Goal: Task Accomplishment & Management: Complete application form

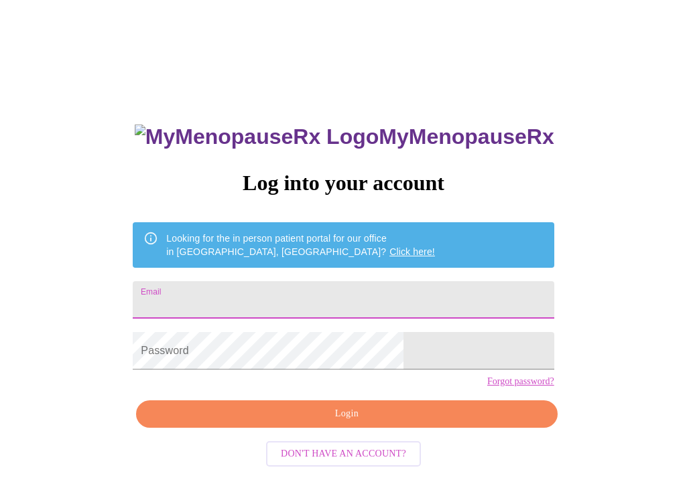
type input "[EMAIL_ADDRESS][DOMAIN_NAME]"
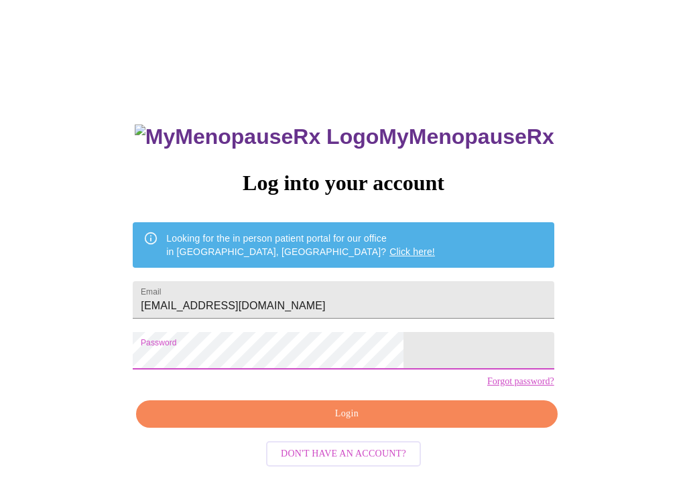
click at [280, 423] on span "Login" at bounding box center [346, 414] width 390 height 17
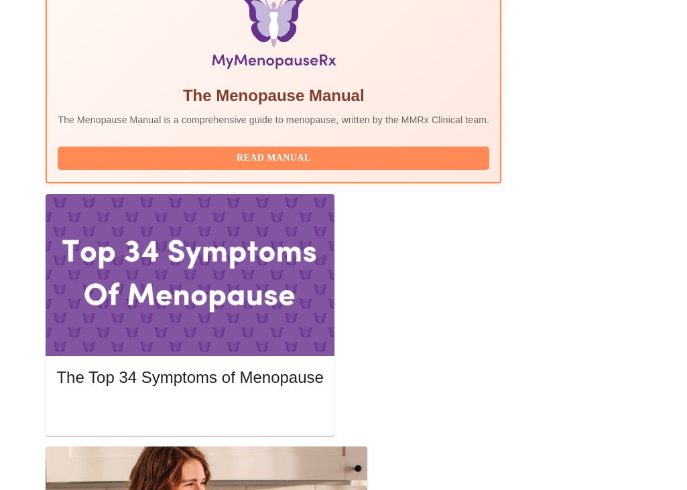
scroll to position [476, 0]
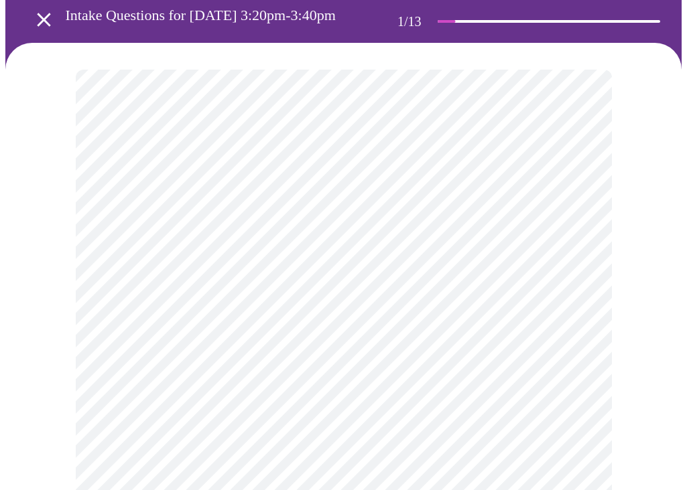
scroll to position [75, 0]
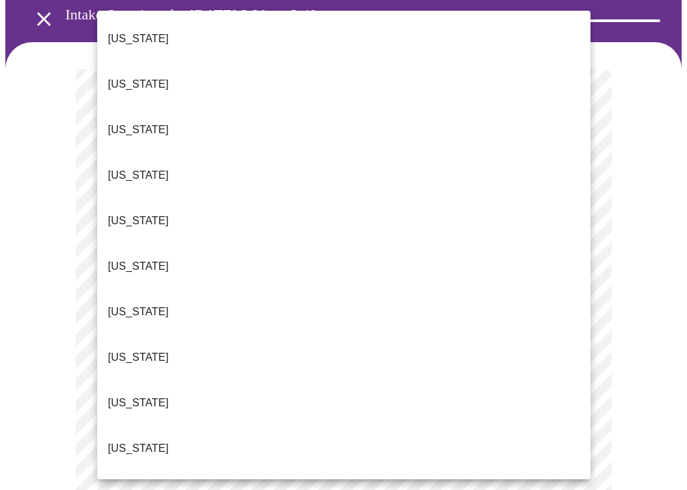
click at [129, 122] on p "[US_STATE]" at bounding box center [138, 130] width 61 height 16
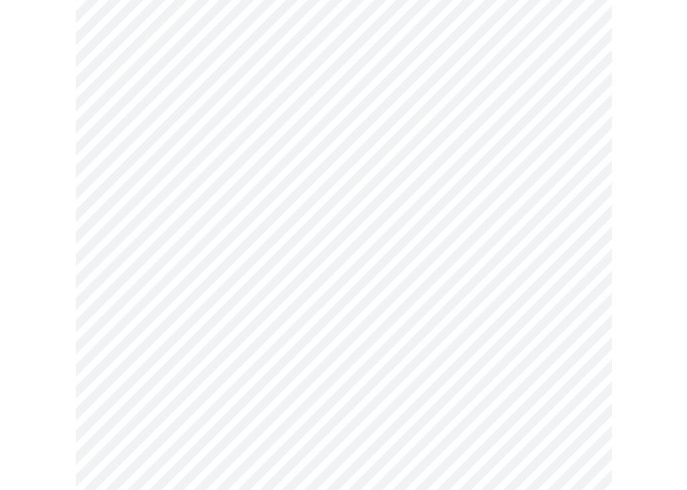
scroll to position [157, 0]
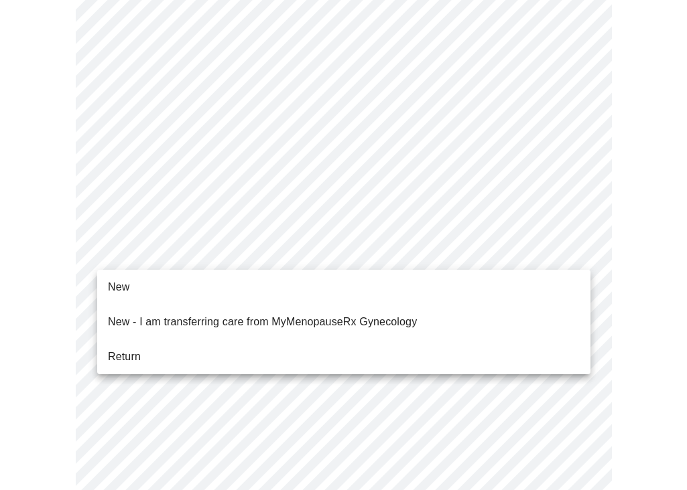
click at [182, 245] on body "MyMenopauseRx Appointments Messaging Labs Uploads Medications Community Refer a…" at bounding box center [343, 465] width 676 height 1233
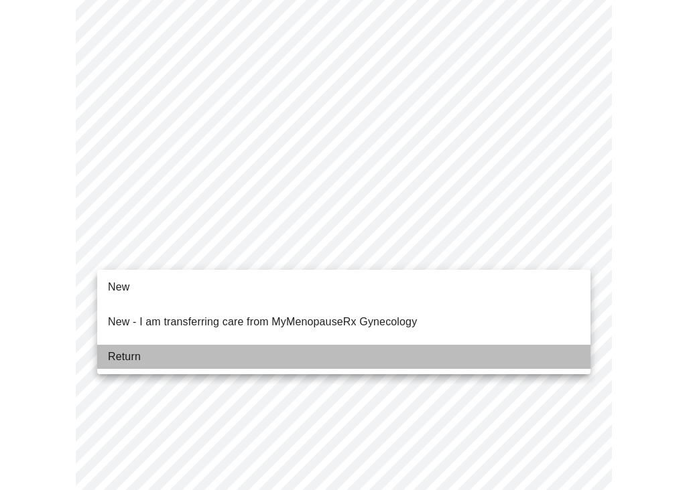
click at [123, 352] on span "Return" at bounding box center [124, 357] width 33 height 16
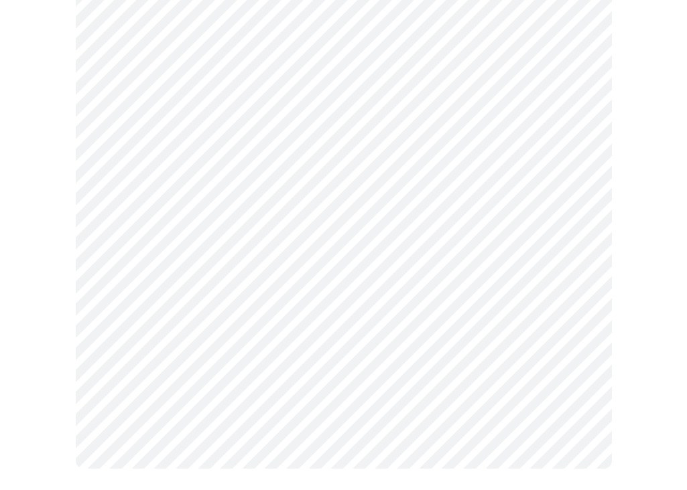
scroll to position [0, 0]
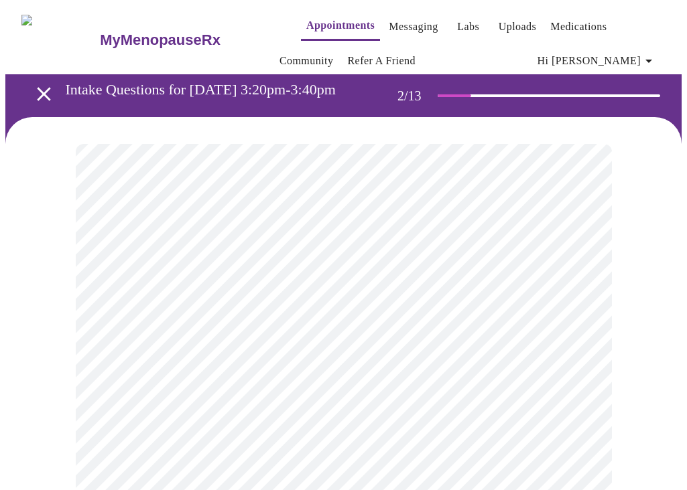
click at [287, 297] on body "MyMenopauseRx Appointments Messaging Labs Uploads Medications Community Refer a…" at bounding box center [343, 416] width 676 height 822
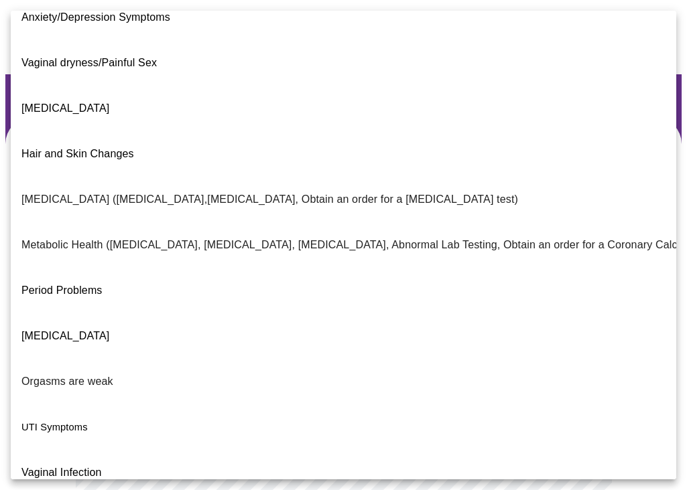
scroll to position [203, 0]
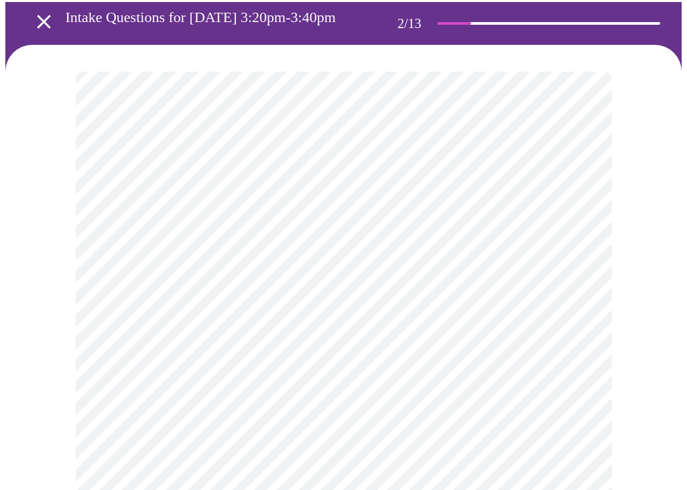
scroll to position [103, 0]
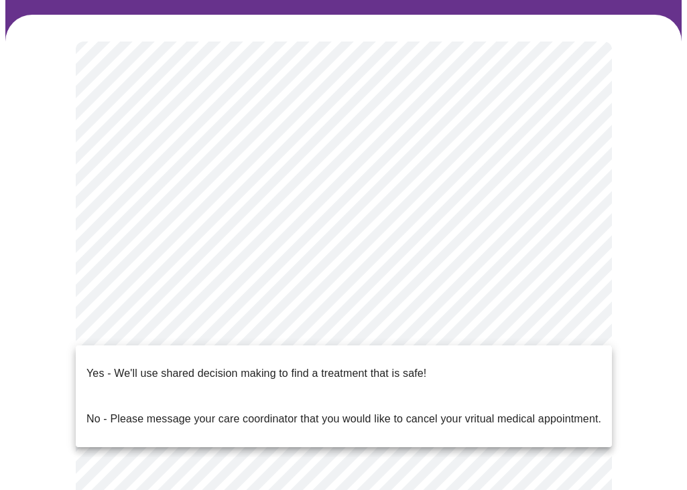
click at [162, 330] on body "MyMenopauseRx Appointments Messaging Labs Uploads Medications Community Refer a…" at bounding box center [343, 310] width 676 height 815
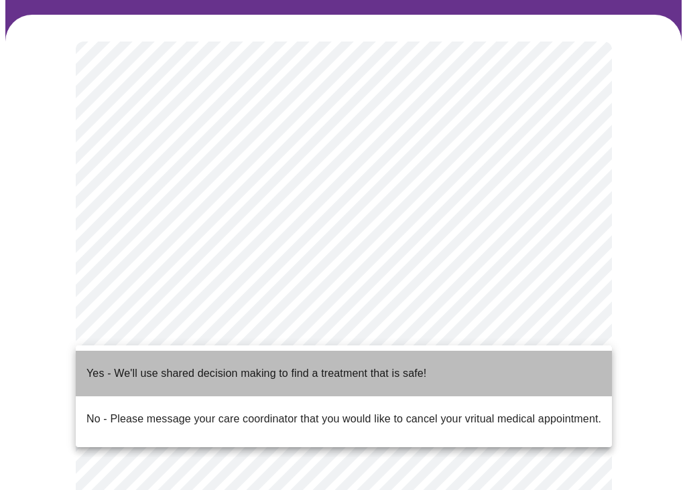
click at [141, 366] on p "Yes - We'll use shared decision making to find a treatment that is safe!" at bounding box center [256, 374] width 340 height 16
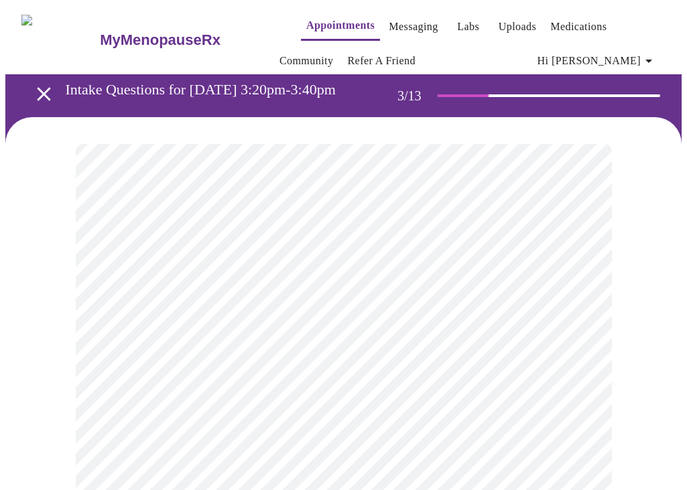
scroll to position [46, 0]
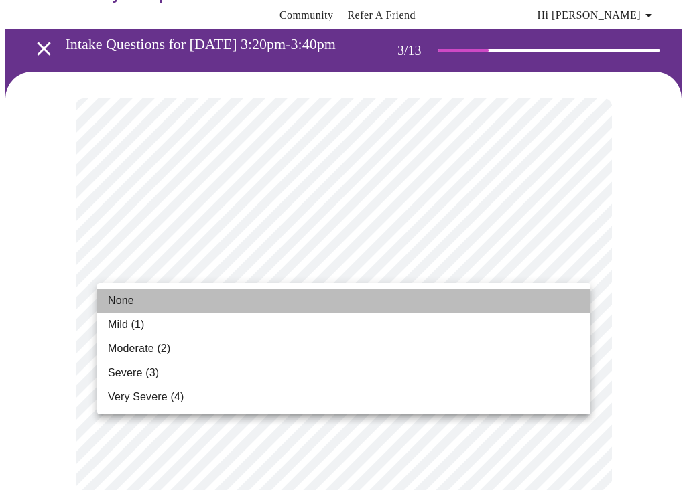
click at [163, 304] on li "None" at bounding box center [343, 301] width 493 height 24
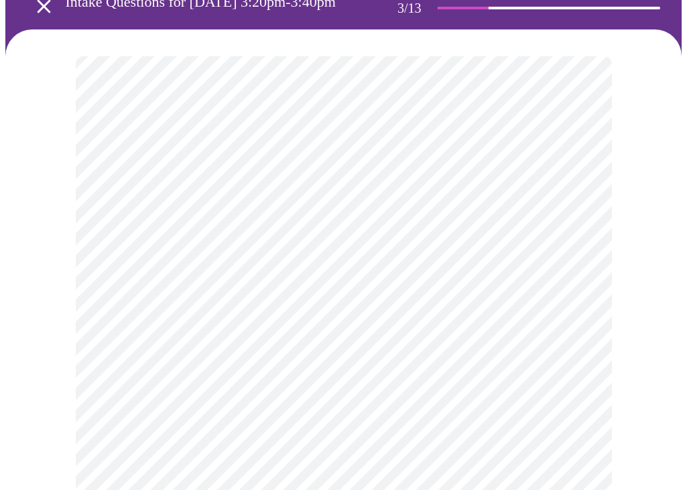
scroll to position [104, 0]
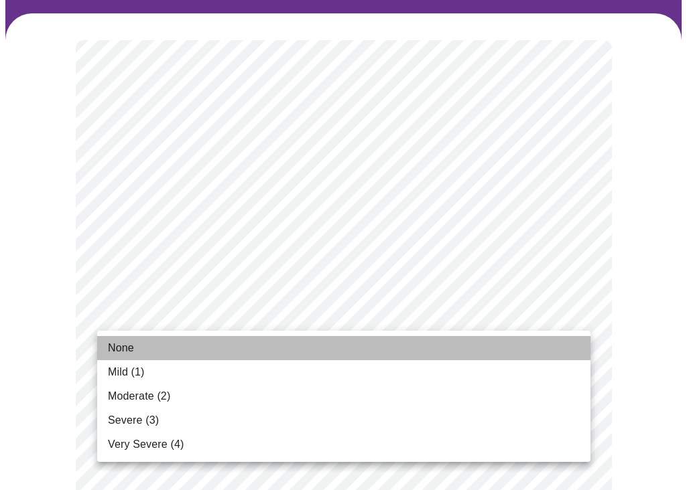
click at [161, 343] on li "None" at bounding box center [343, 348] width 493 height 24
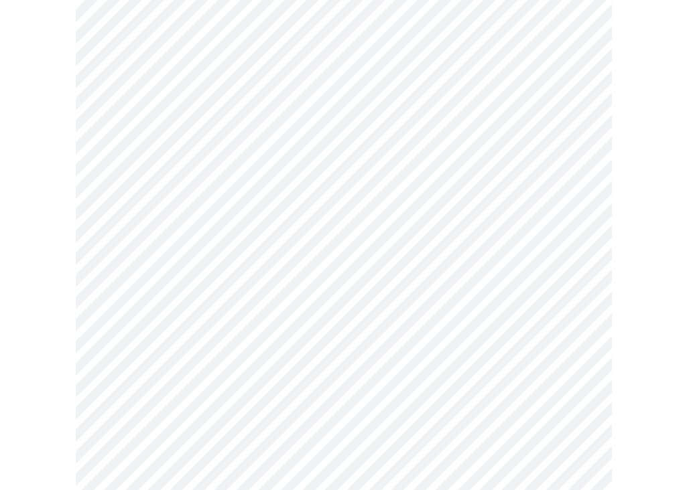
scroll to position [244, 0]
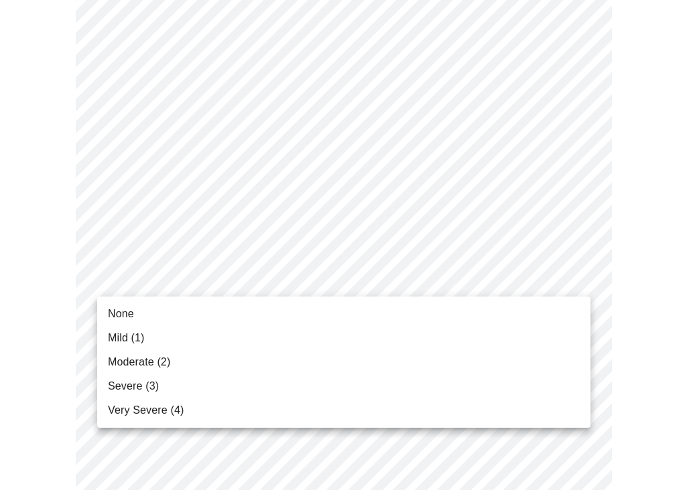
click at [129, 342] on span "Mild (1)" at bounding box center [126, 338] width 37 height 16
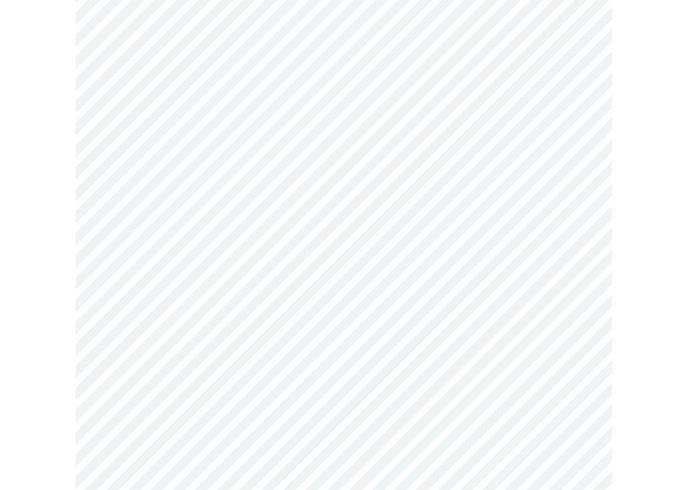
scroll to position [313, 0]
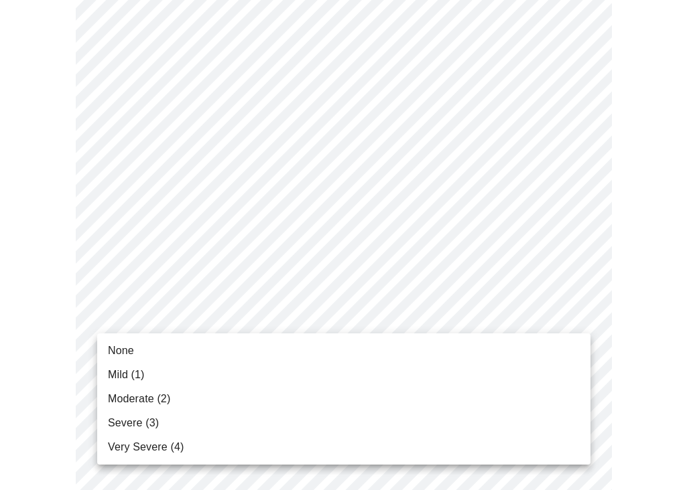
click at [138, 358] on li "None" at bounding box center [343, 351] width 493 height 24
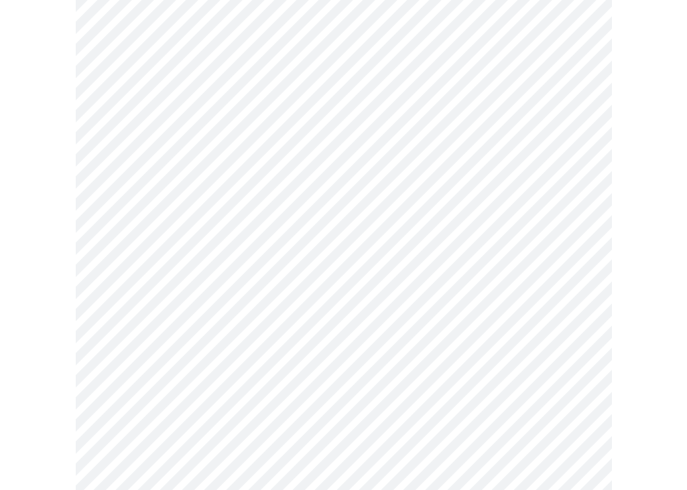
scroll to position [415, 0]
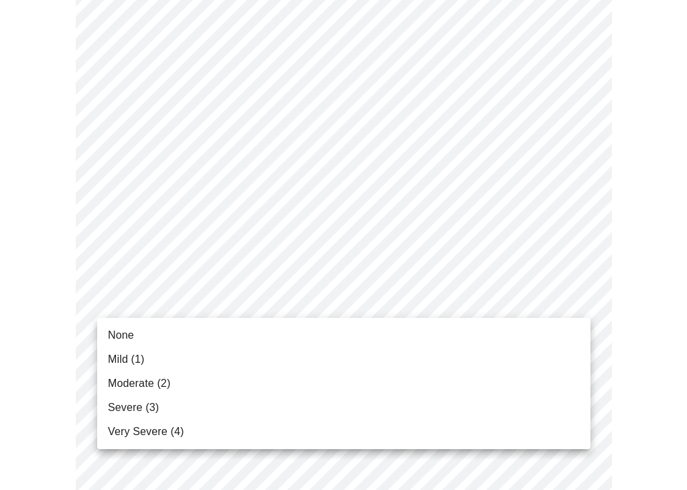
click at [185, 311] on body "MyMenopauseRx Appointments Messaging Labs Uploads Medications Community Refer a…" at bounding box center [343, 450] width 676 height 1721
click at [168, 337] on li "None" at bounding box center [343, 336] width 493 height 24
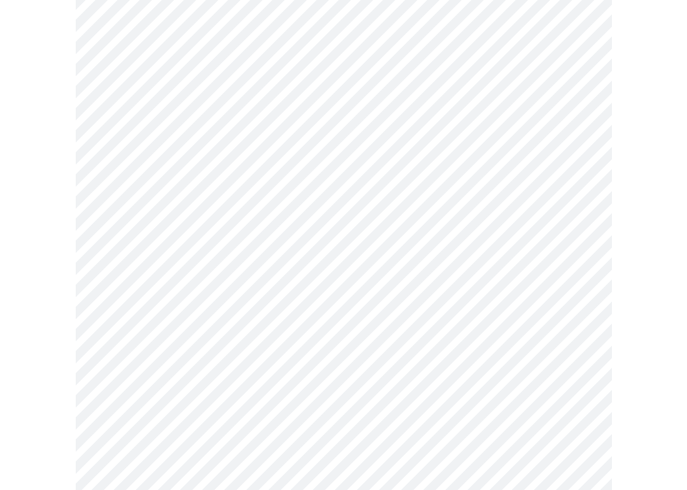
scroll to position [490, 0]
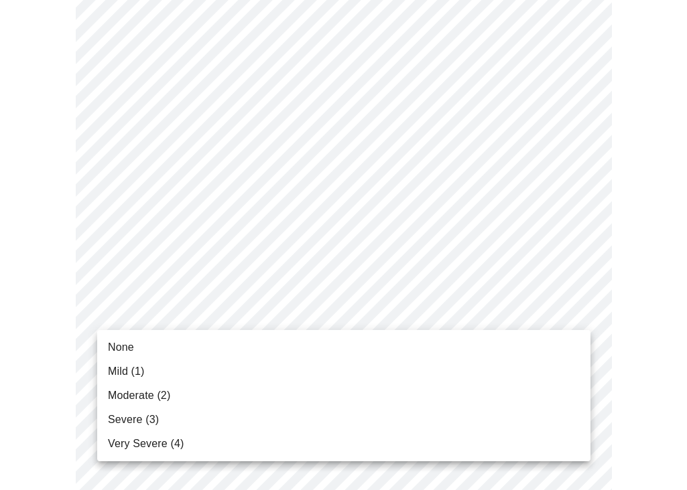
click at [256, 307] on body "MyMenopauseRx Appointments Messaging Labs Uploads Medications Community Refer a…" at bounding box center [343, 366] width 676 height 1703
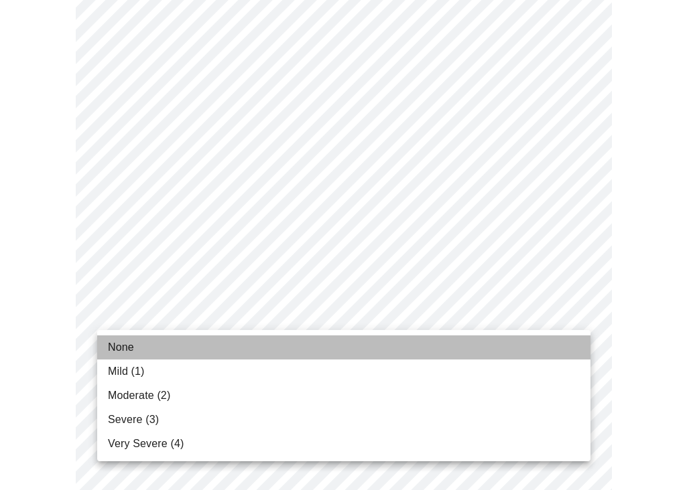
click at [182, 346] on li "None" at bounding box center [343, 348] width 493 height 24
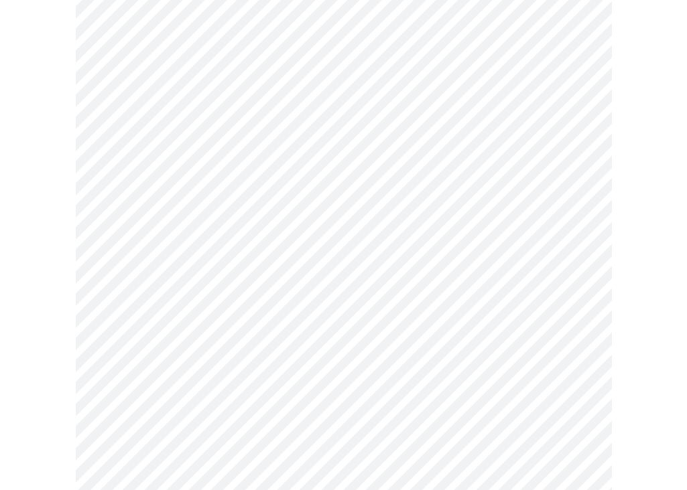
scroll to position [589, 0]
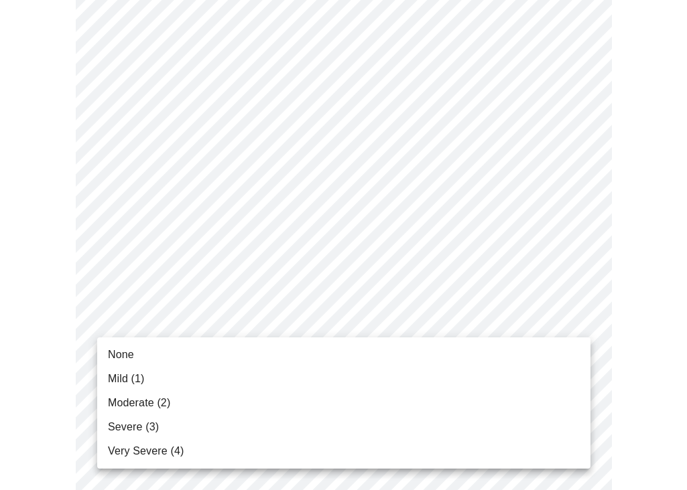
click at [222, 325] on body "MyMenopauseRx Appointments Messaging Labs Uploads Medications Community Refer a…" at bounding box center [343, 258] width 676 height 1685
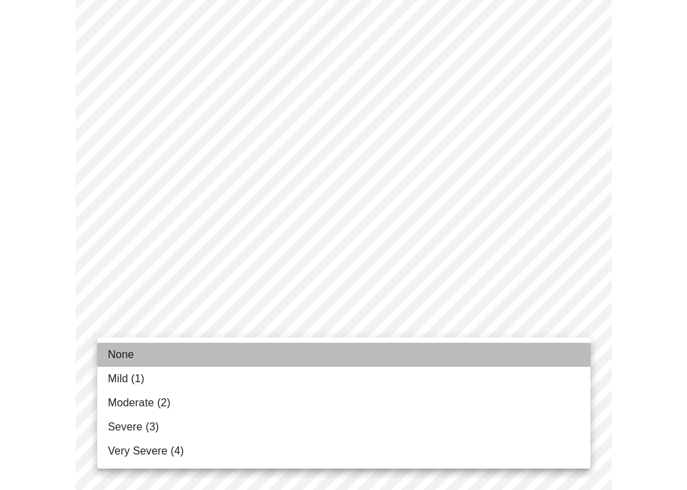
click at [139, 362] on li "None" at bounding box center [343, 355] width 493 height 24
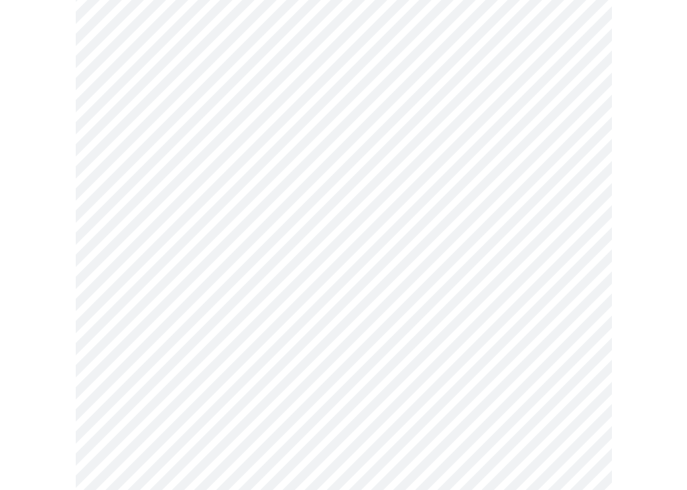
scroll to position [671, 0]
click at [221, 354] on body "MyMenopauseRx Appointments Messaging Labs Uploads Medications Community Refer a…" at bounding box center [343, 167] width 676 height 1667
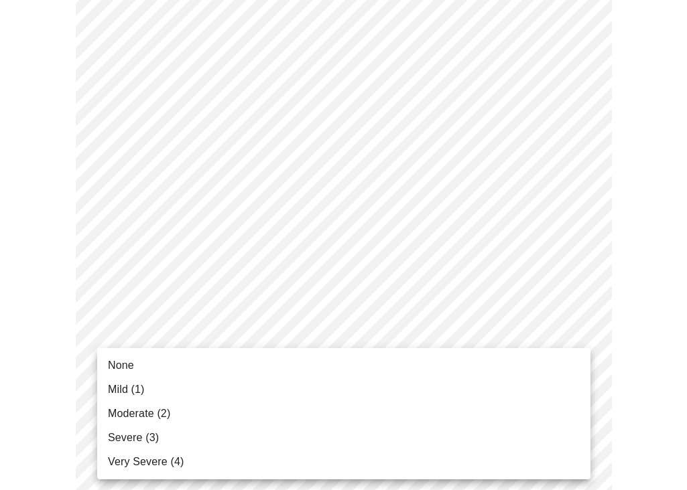
click at [169, 371] on li "None" at bounding box center [343, 366] width 493 height 24
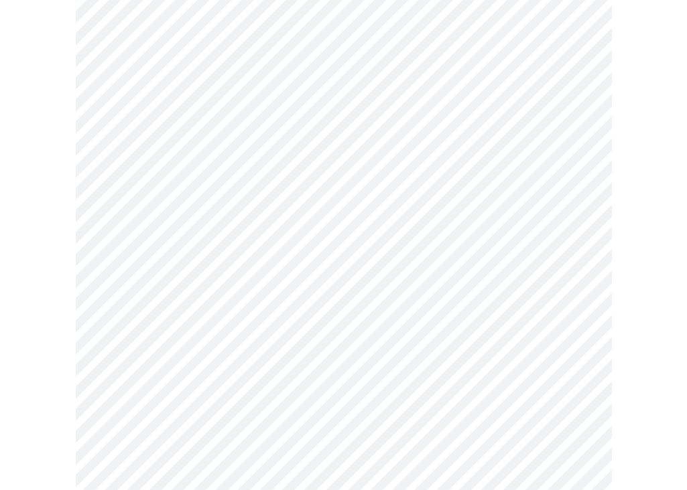
scroll to position [804, 0]
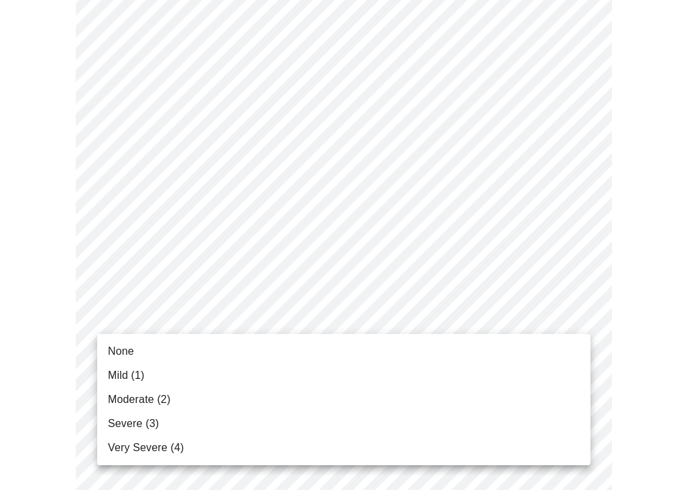
click at [180, 326] on body "MyMenopauseRx Appointments Messaging Labs Uploads Medications Community Refer a…" at bounding box center [343, 25] width 676 height 1649
click at [149, 346] on li "None" at bounding box center [343, 352] width 493 height 24
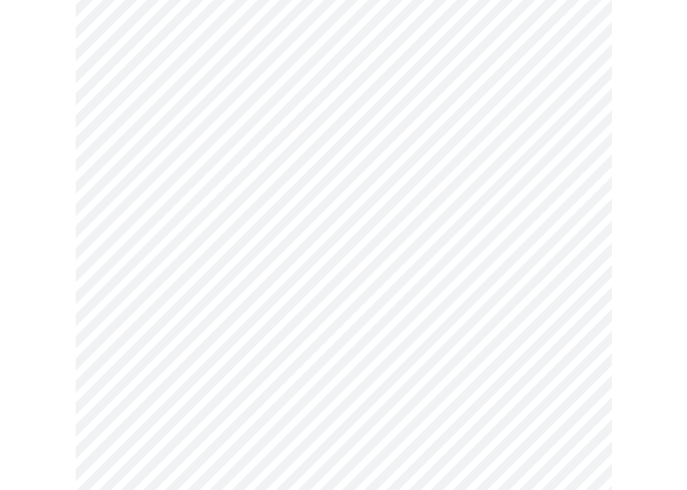
scroll to position [912, 0]
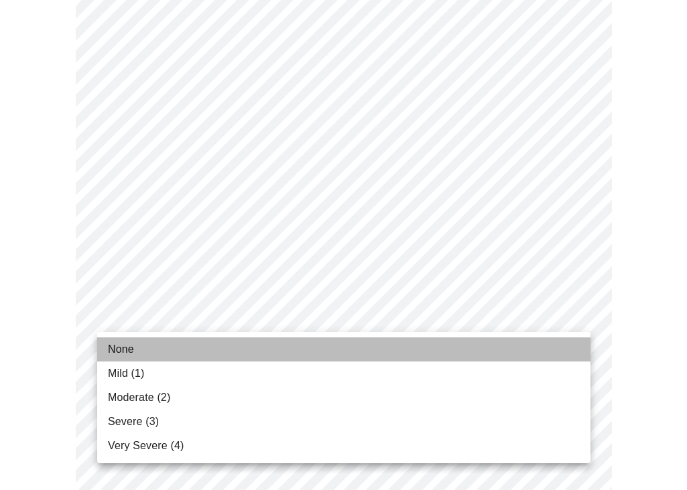
click at [127, 352] on span "None" at bounding box center [121, 350] width 26 height 16
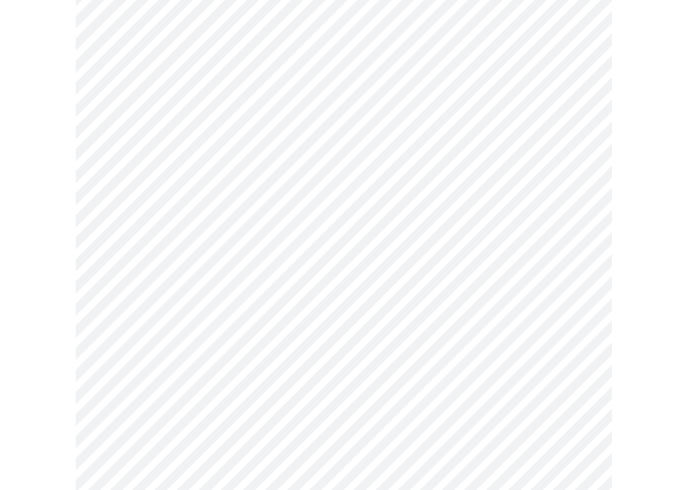
scroll to position [1014, 0]
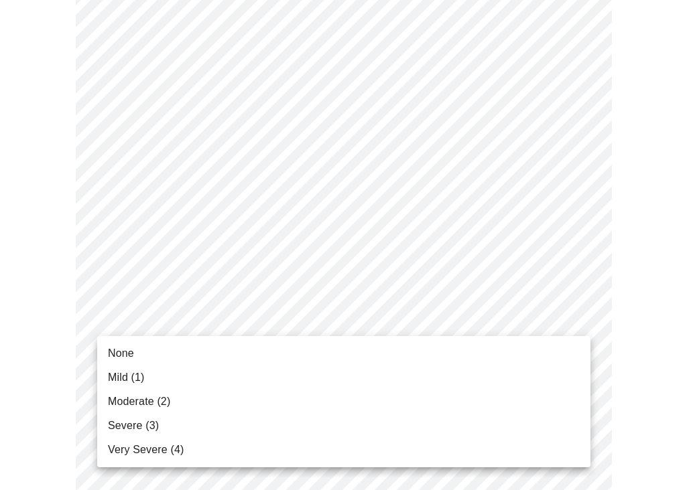
click at [149, 402] on span "Moderate (2)" at bounding box center [139, 402] width 62 height 16
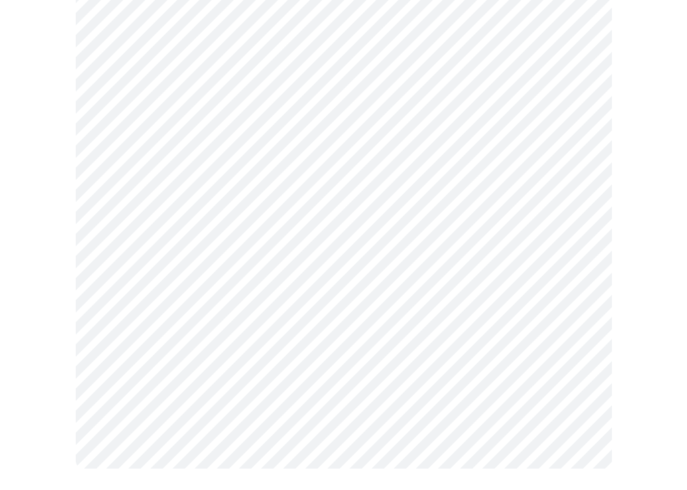
scroll to position [0, 0]
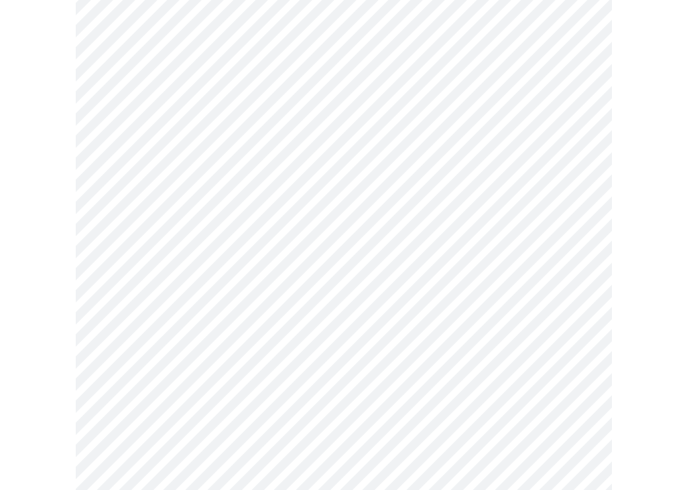
scroll to position [651, 0]
click at [192, 186] on body "MyMenopauseRx Appointments Messaging Labs Uploads Medications Community Refer a…" at bounding box center [343, 24] width 676 height 1338
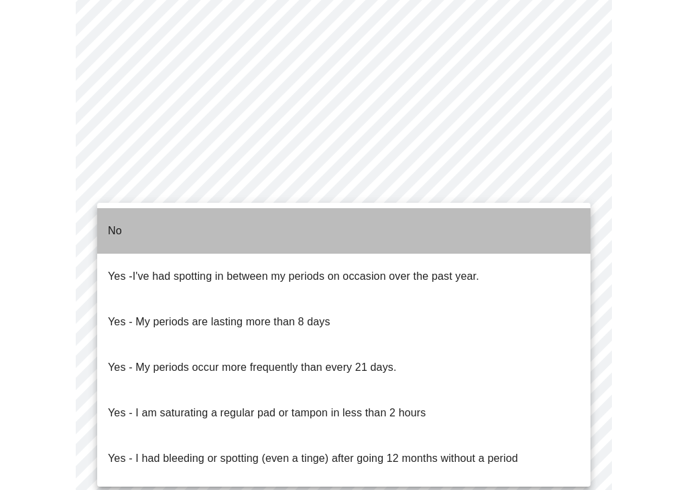
click at [123, 220] on li "No" at bounding box center [343, 231] width 493 height 46
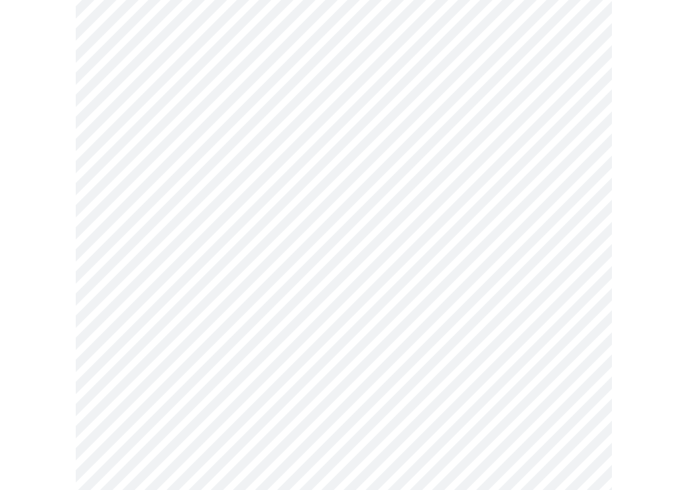
scroll to position [716, 0]
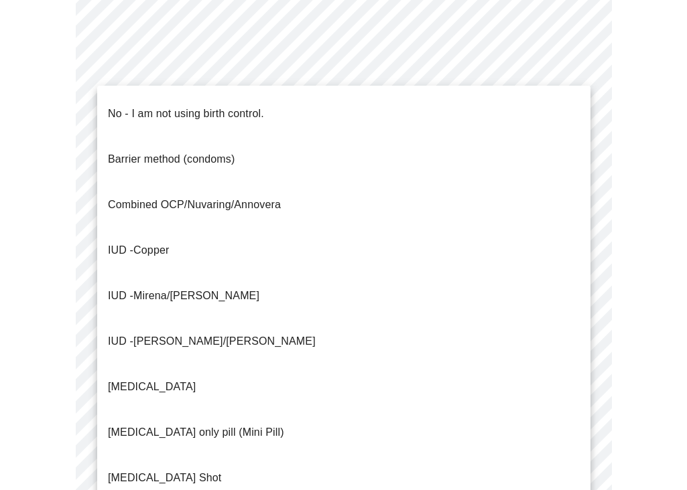
click at [141, 197] on p "Combined OCP/Nuvaring/Annovera" at bounding box center [194, 205] width 173 height 16
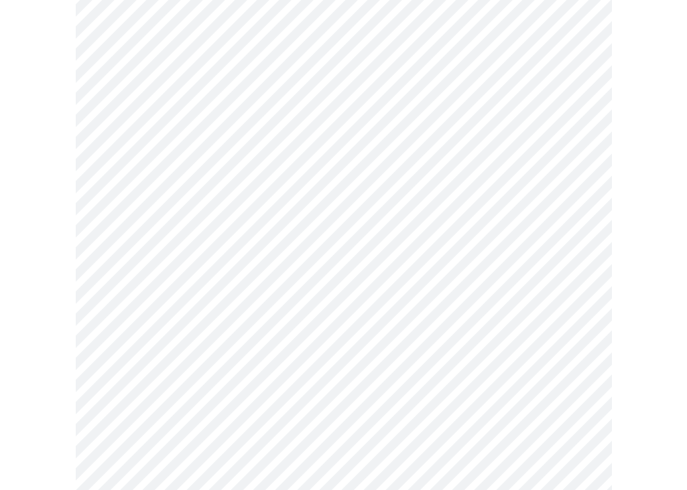
scroll to position [829, 0]
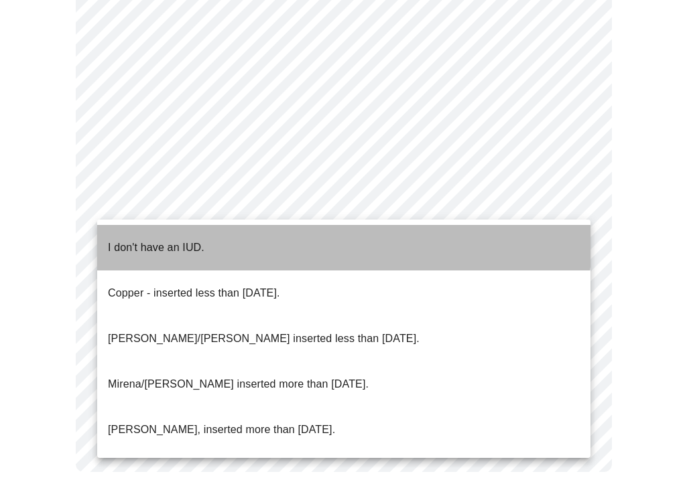
click at [194, 240] on p "I don't have an IUD." at bounding box center [156, 248] width 96 height 16
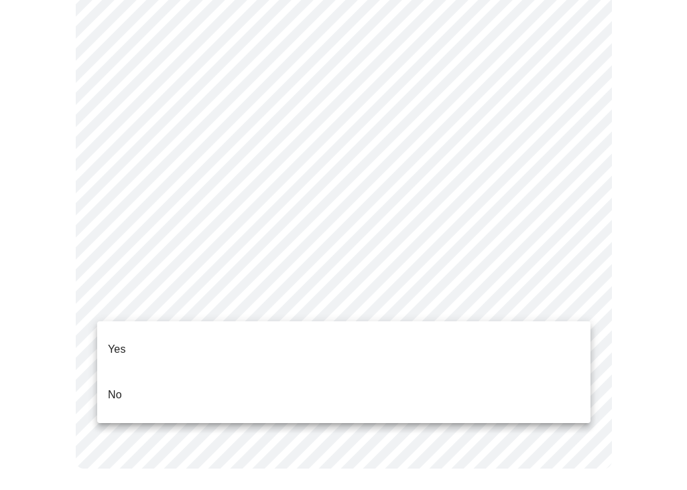
click at [136, 340] on li "Yes" at bounding box center [343, 350] width 493 height 46
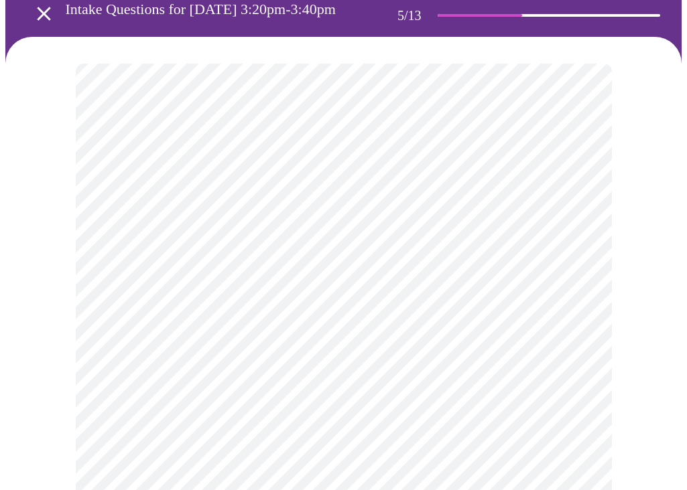
scroll to position [80, 0]
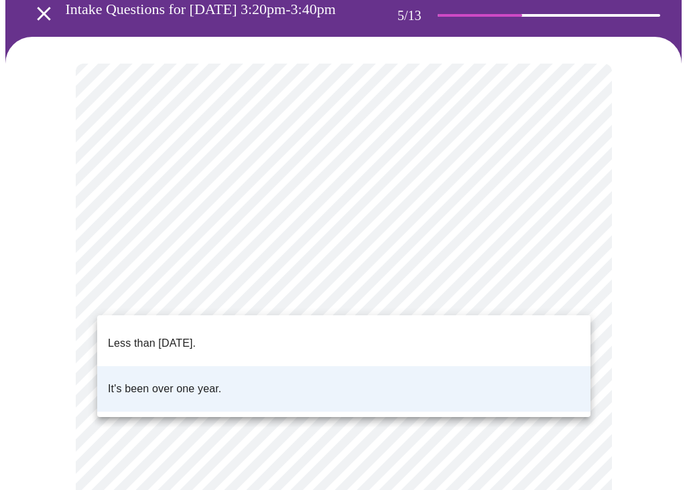
click at [230, 283] on body "MyMenopauseRx Appointments Messaging Labs Uploads Medications Community Refer a…" at bounding box center [343, 425] width 676 height 1001
click at [196, 337] on p "Less than [DATE]." at bounding box center [152, 344] width 88 height 16
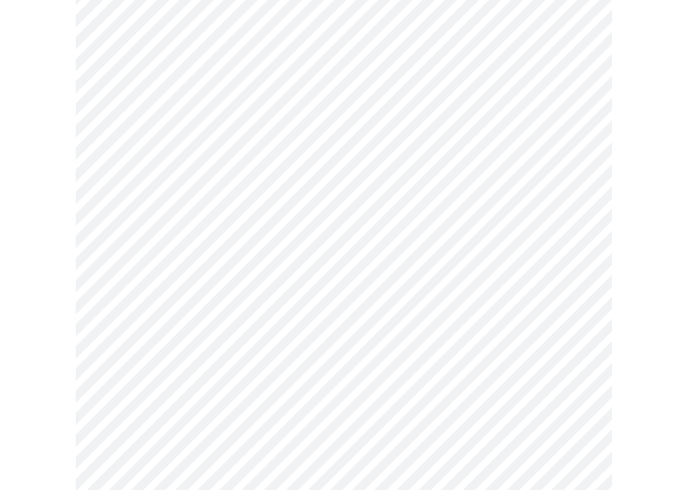
scroll to position [3457, 0]
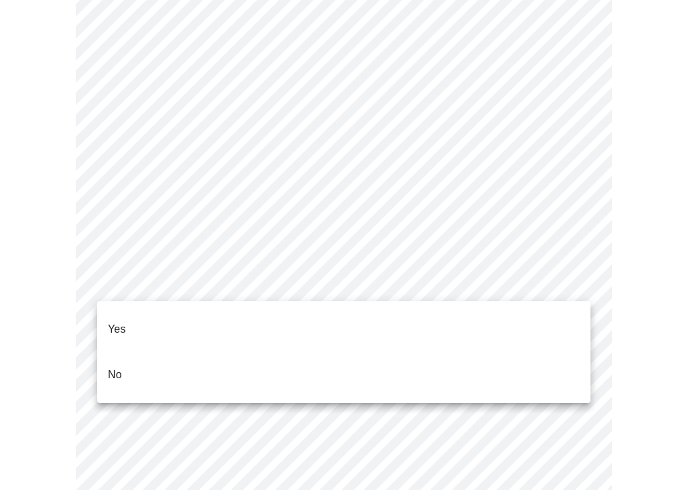
click at [114, 367] on p "No" at bounding box center [115, 375] width 14 height 16
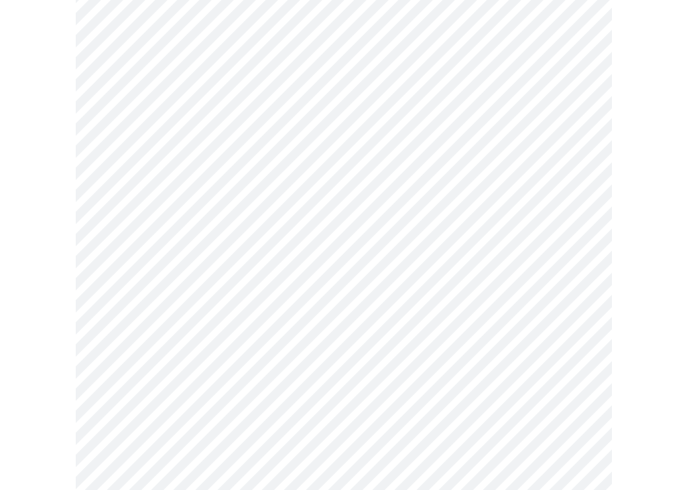
scroll to position [160, 0]
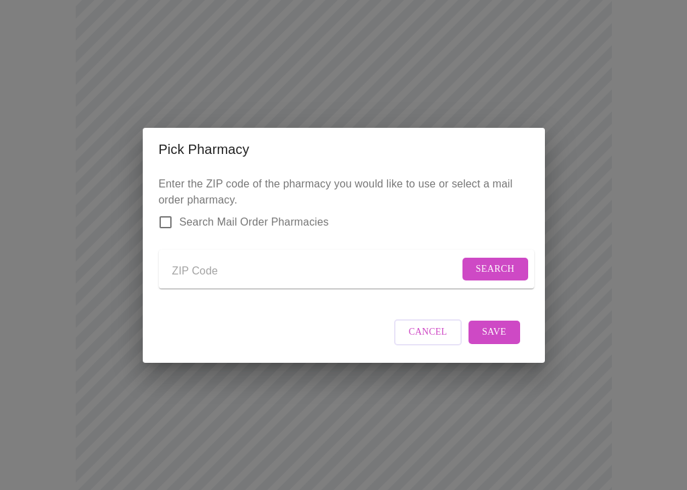
click at [428, 341] on span "Cancel" at bounding box center [428, 332] width 39 height 17
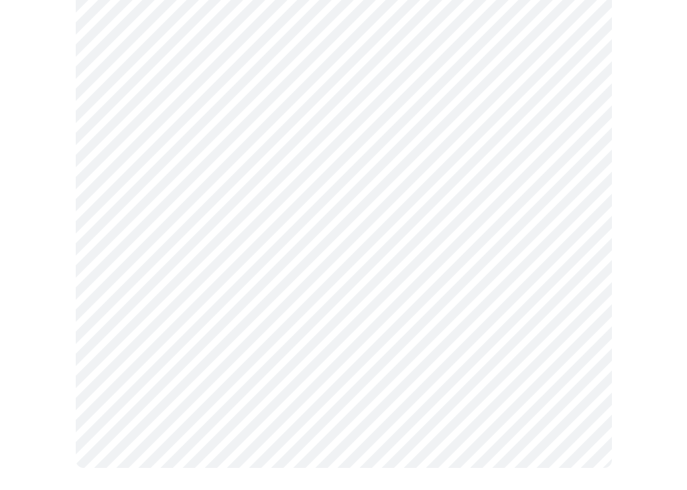
scroll to position [630, 0]
